Goal: Navigation & Orientation: Find specific page/section

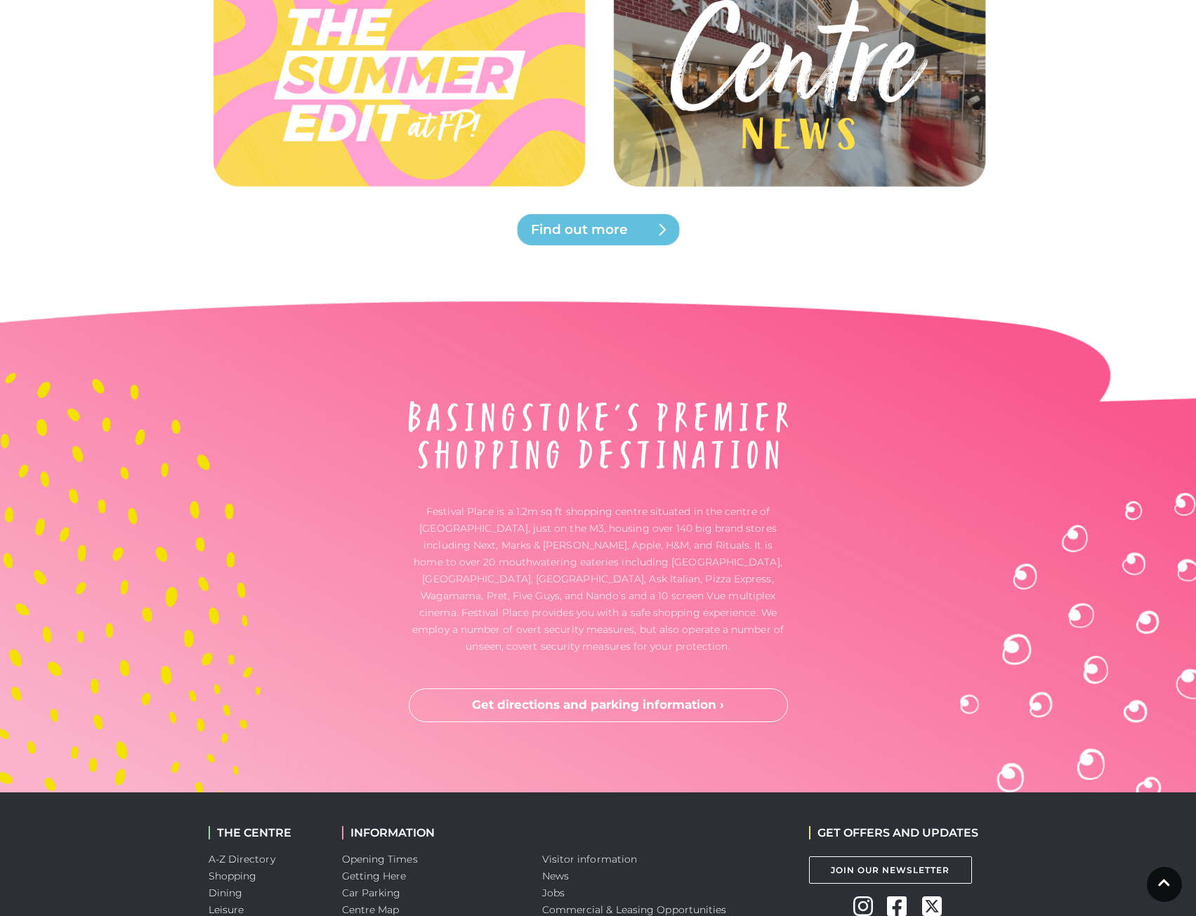
scroll to position [3430, 0]
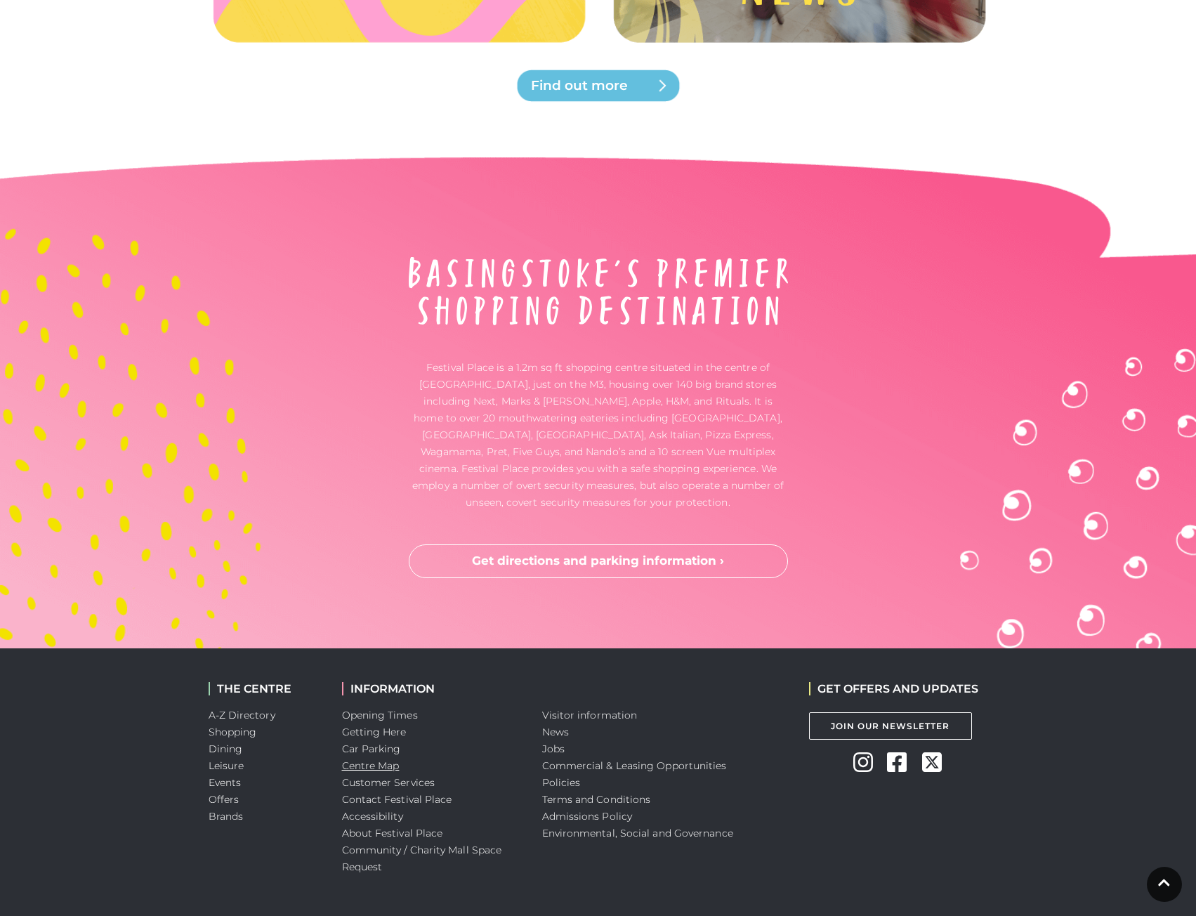
click at [381, 759] on link "Centre Map" at bounding box center [371, 765] width 58 height 13
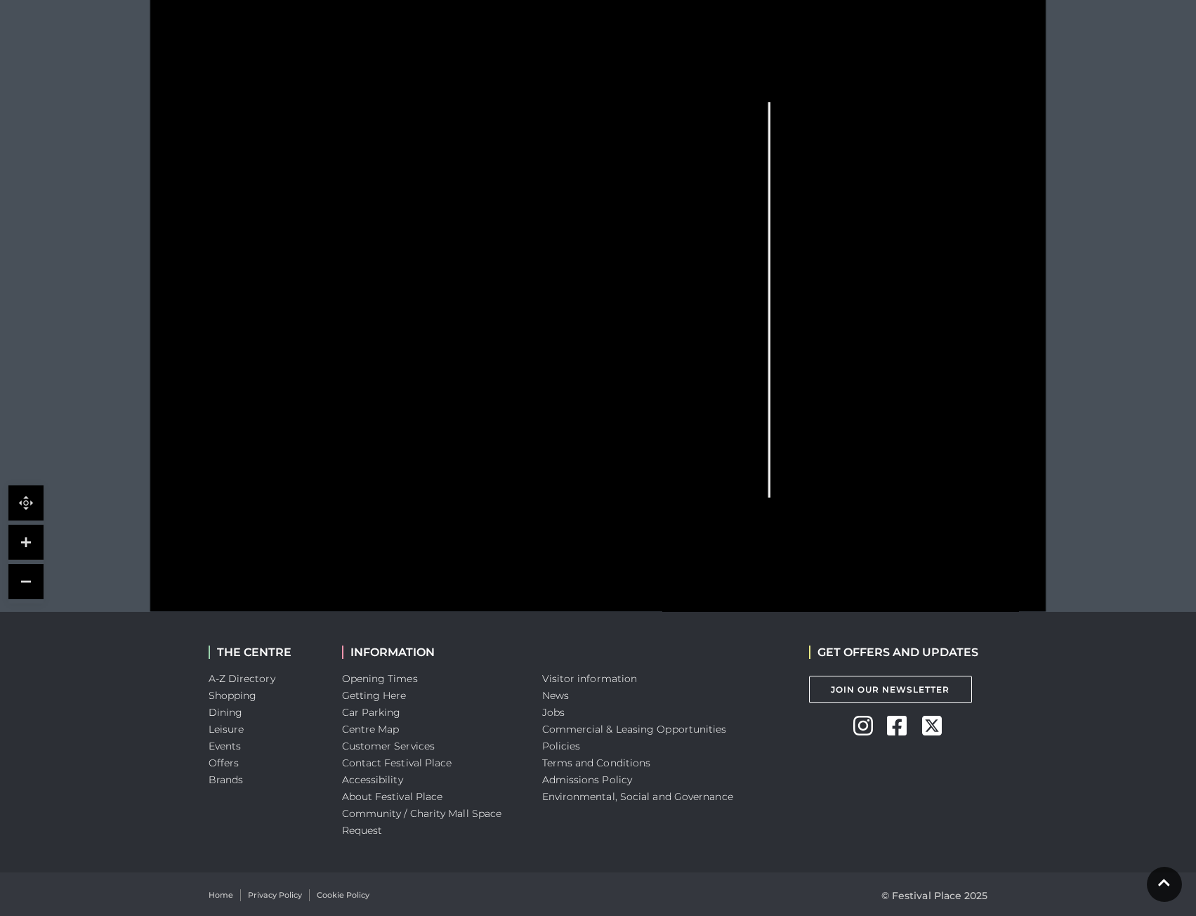
scroll to position [374, 0]
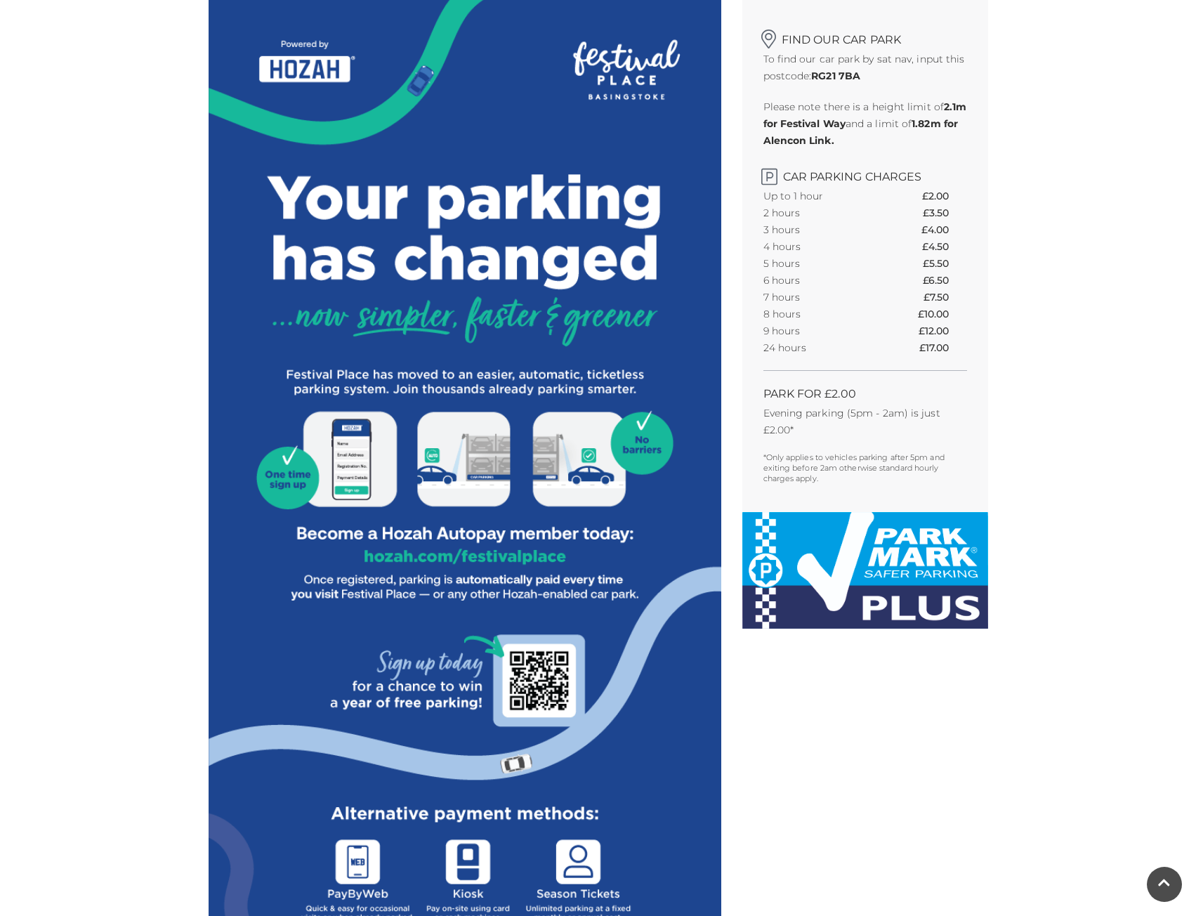
scroll to position [351, 0]
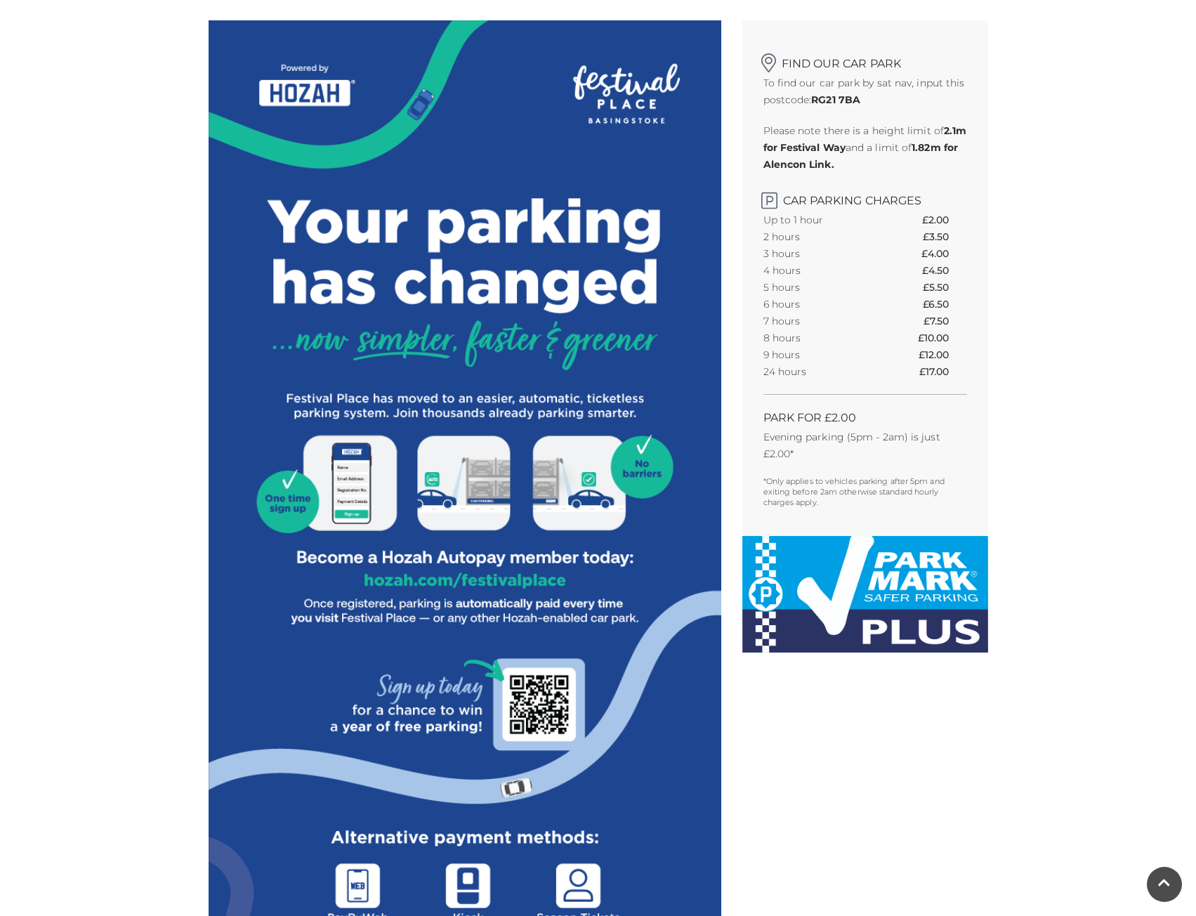
drag, startPoint x: 1107, startPoint y: 457, endPoint x: 1076, endPoint y: 513, distance: 64.4
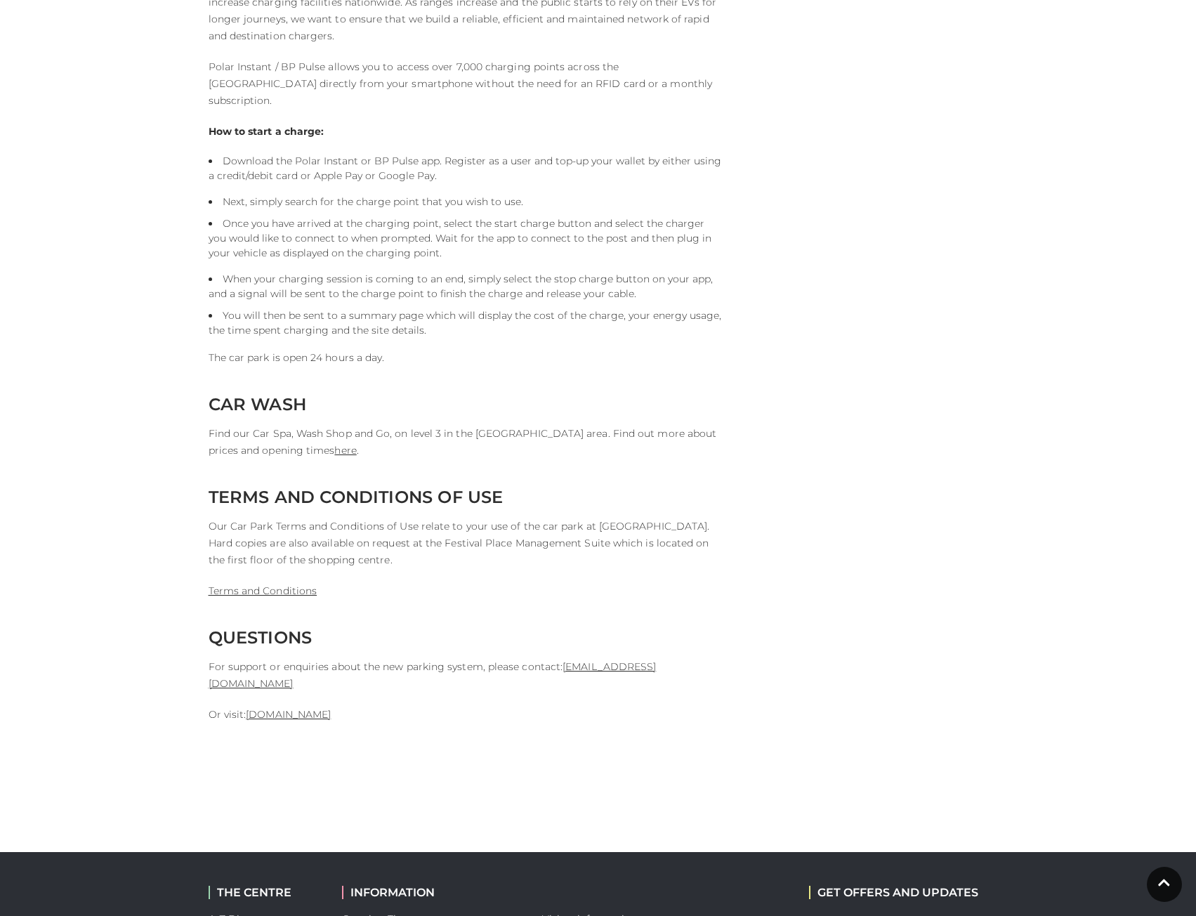
scroll to position [3252, 0]
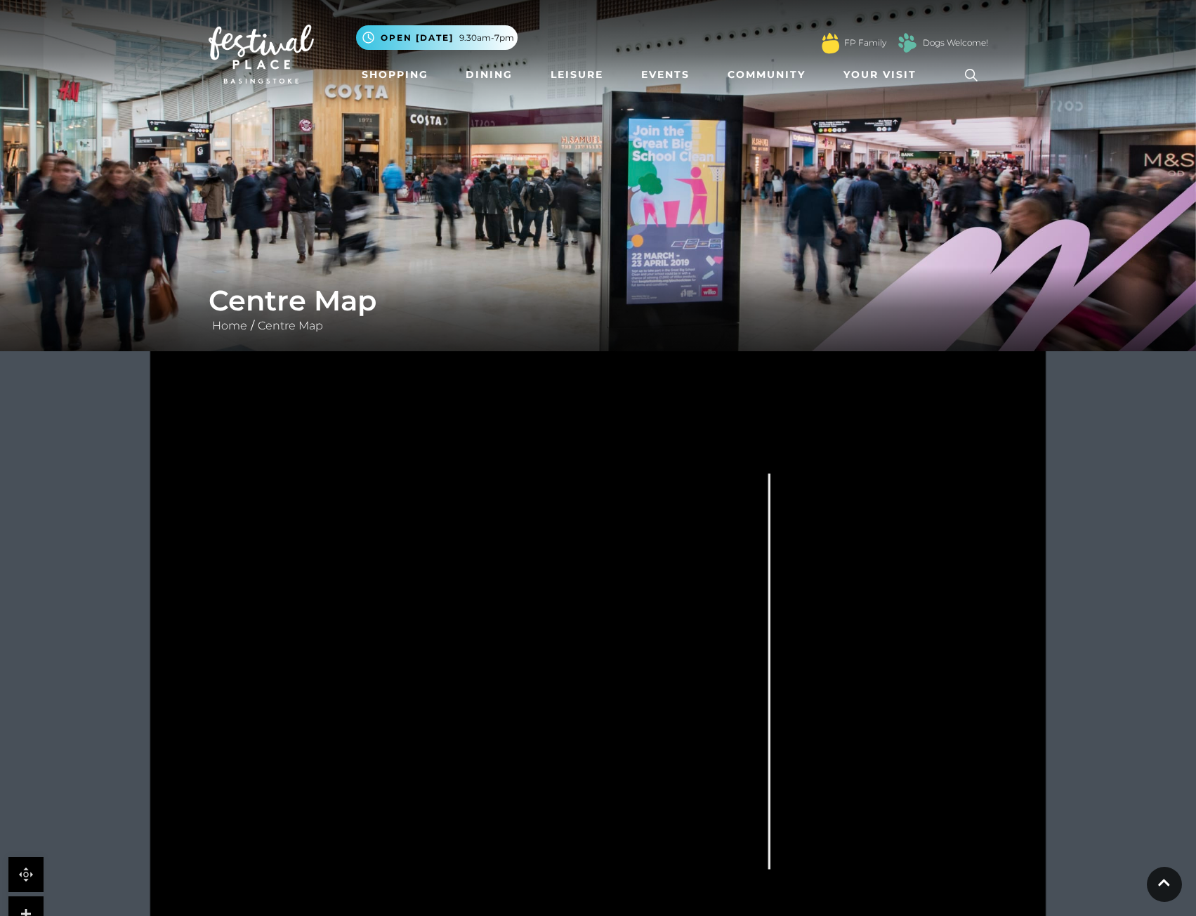
scroll to position [374, 0]
